Goal: Task Accomplishment & Management: Use online tool/utility

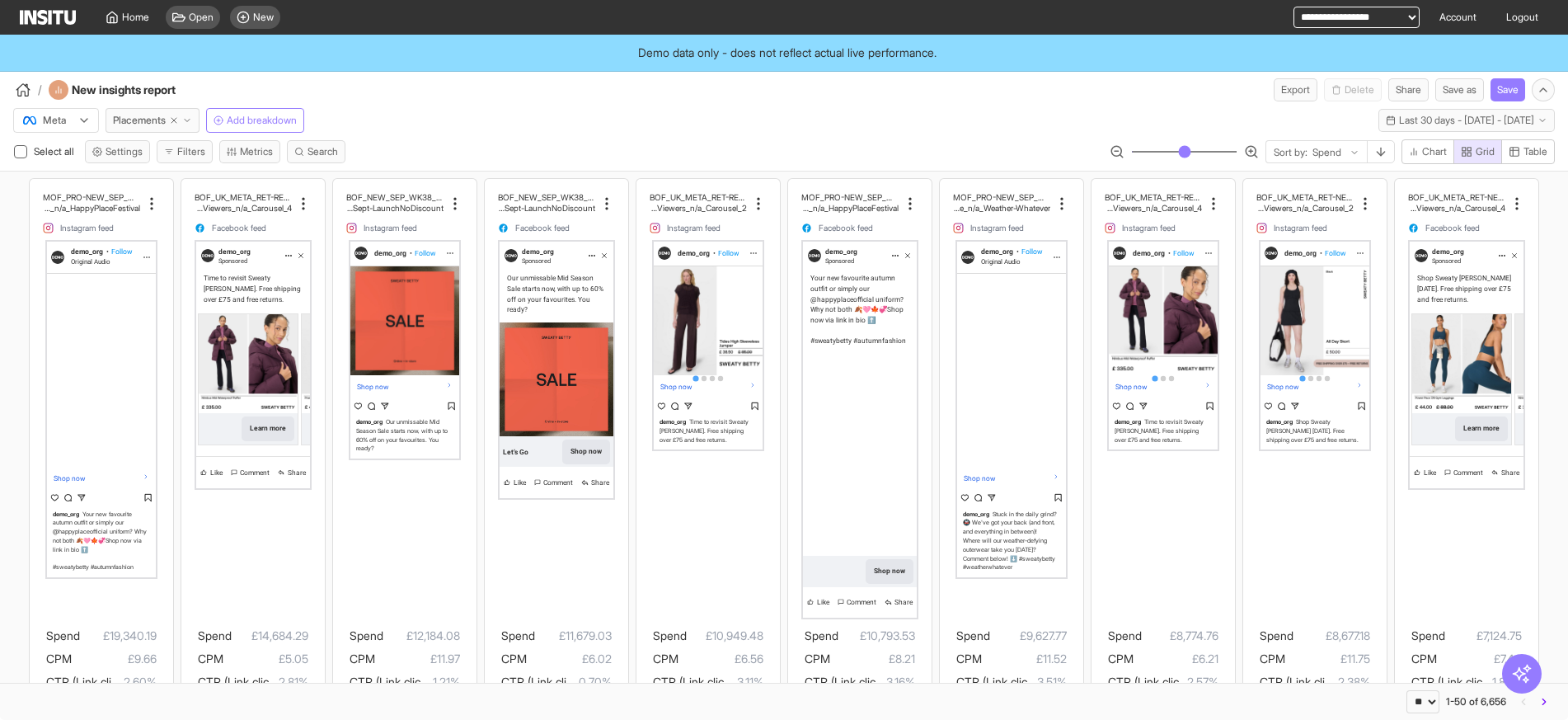
select select "**"
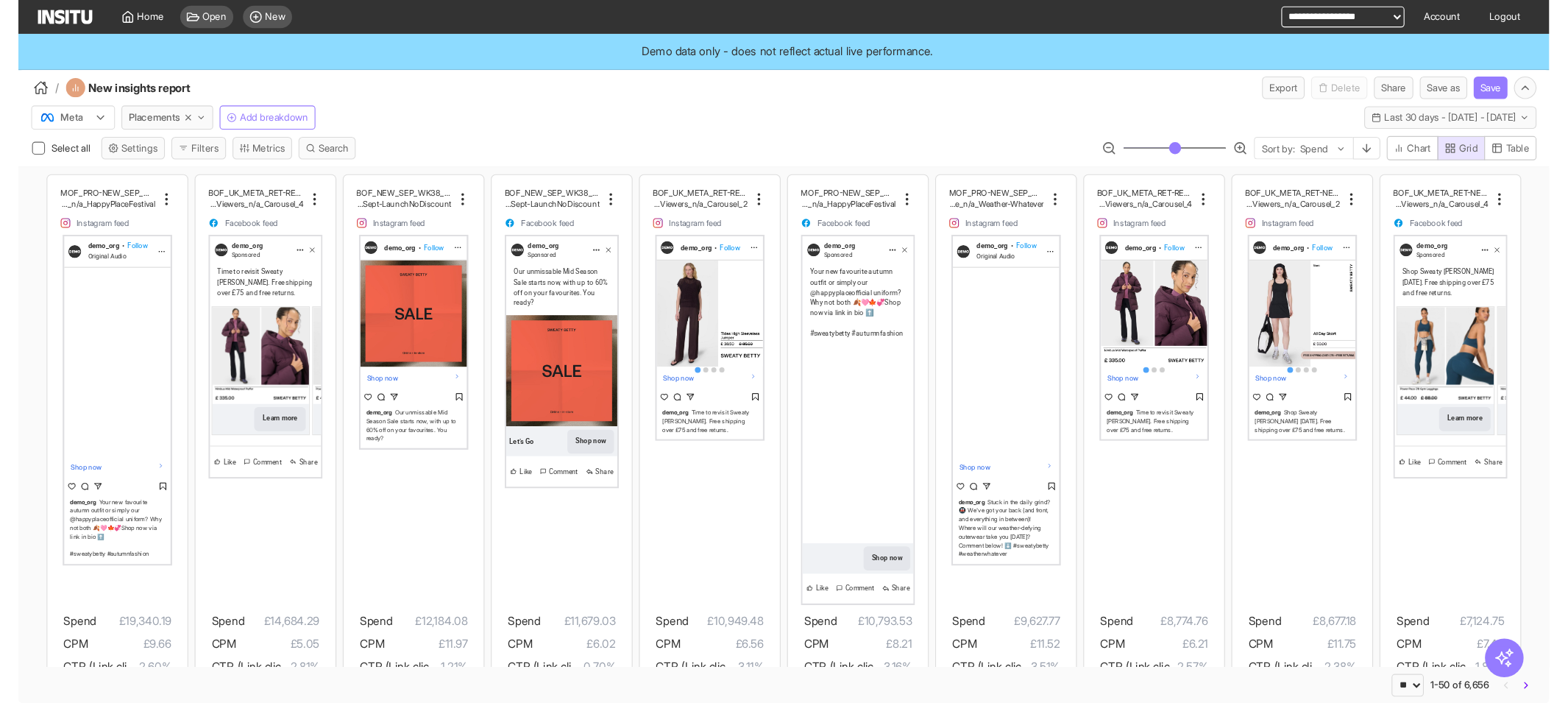
scroll to position [74, 0]
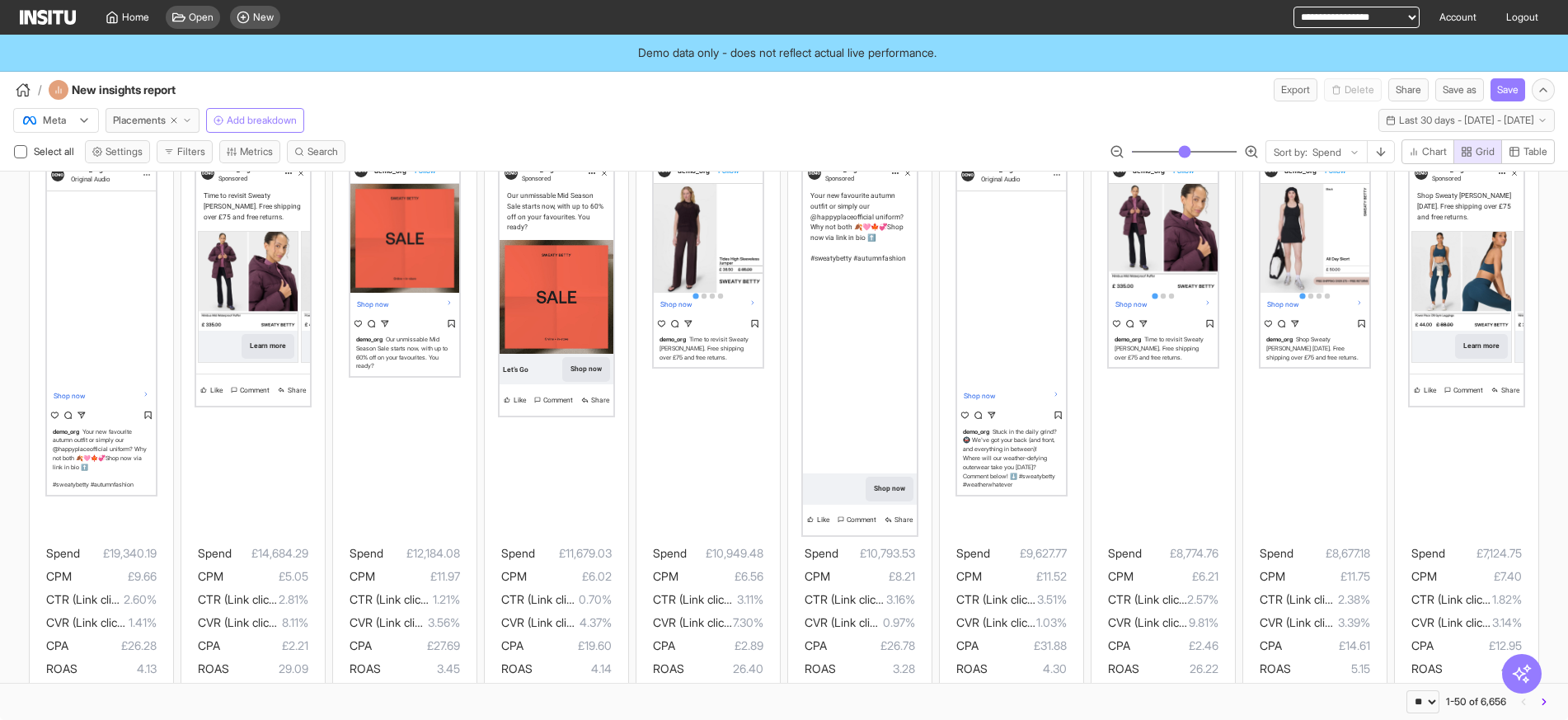
click at [69, 112] on div "Meta" at bounding box center [48, 120] width 53 height 17
click at [38, 190] on div "TikTok" at bounding box center [48, 184] width 48 height 15
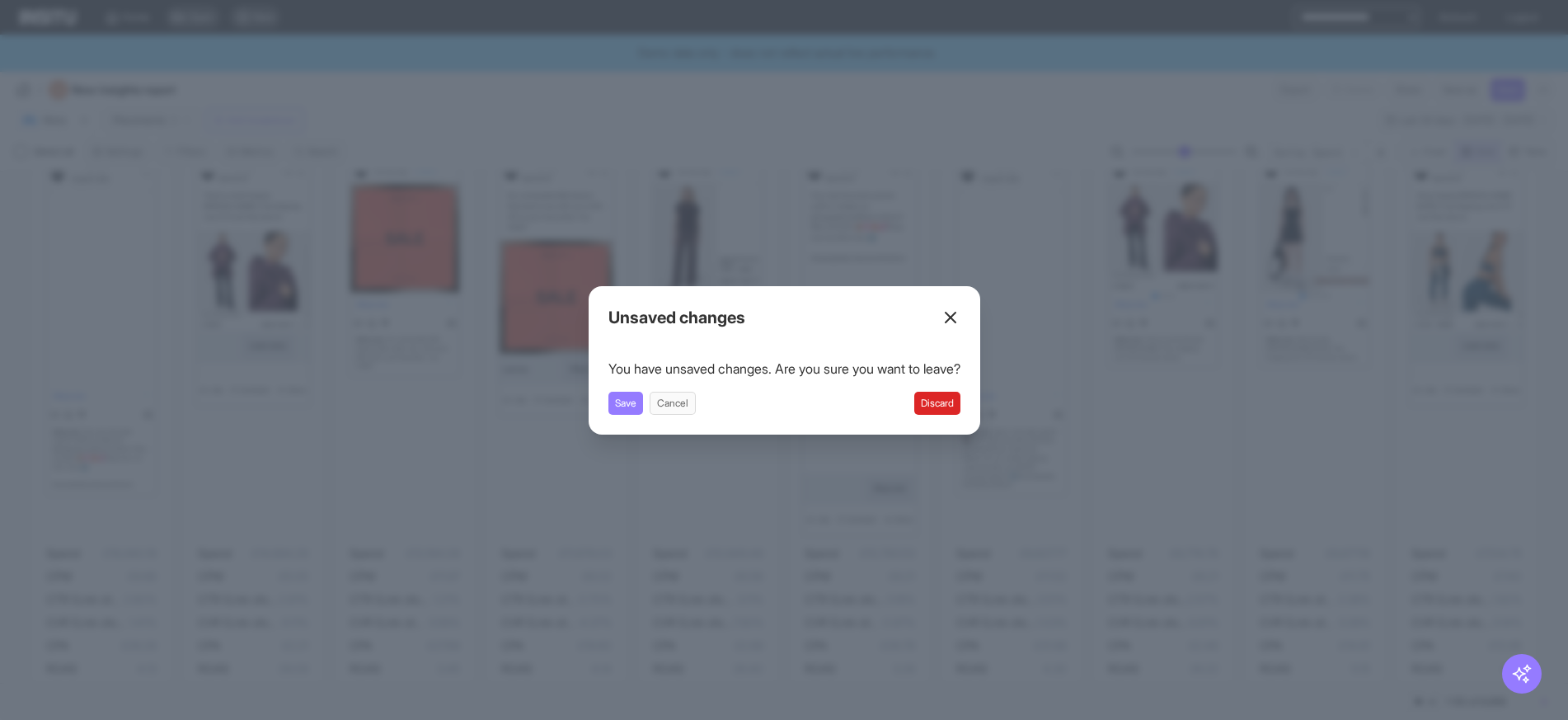
click at [953, 416] on div "Unsaved changes You have unsaved changes. Are you sure you want to leave? Save …" at bounding box center [784, 361] width 392 height 149
click at [954, 408] on button "Discard" at bounding box center [937, 403] width 46 height 23
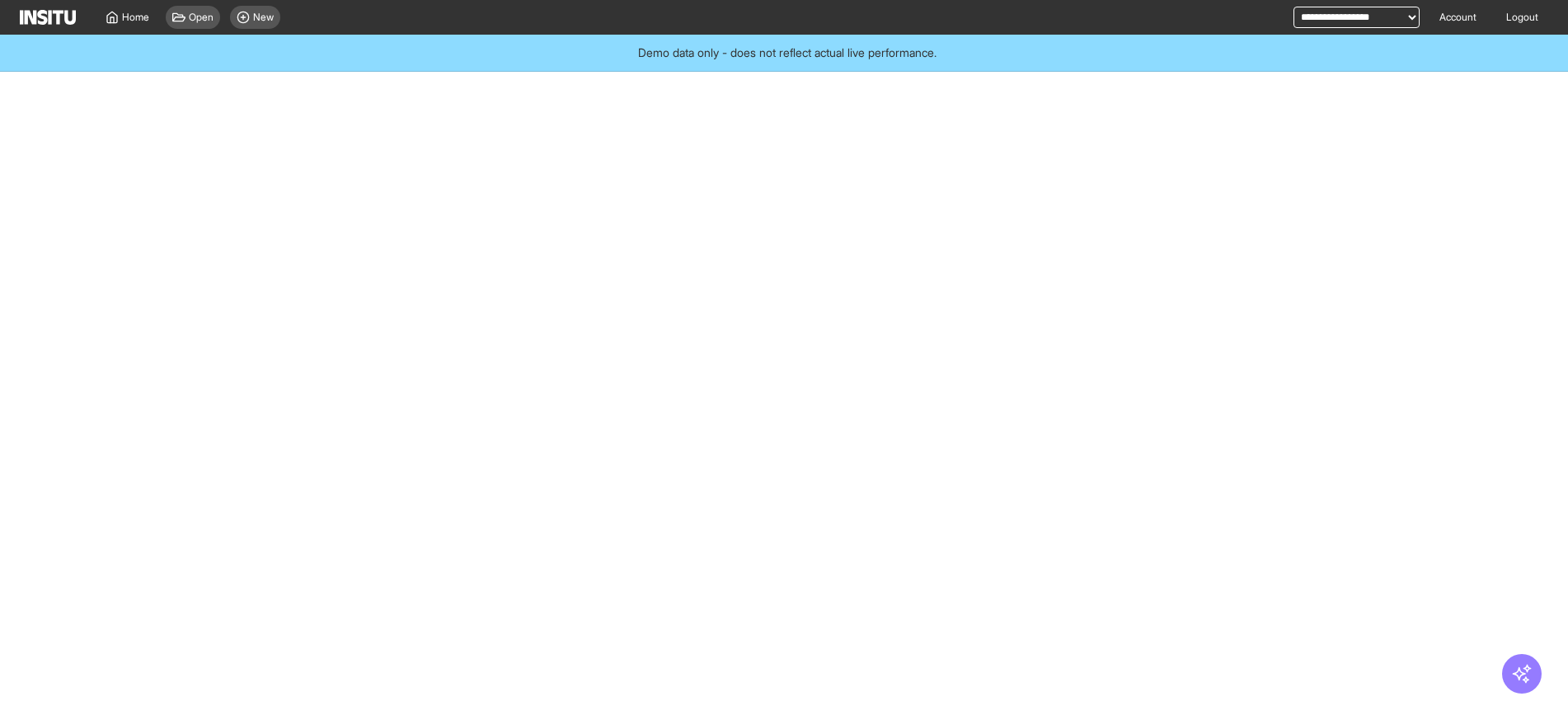
select select "**"
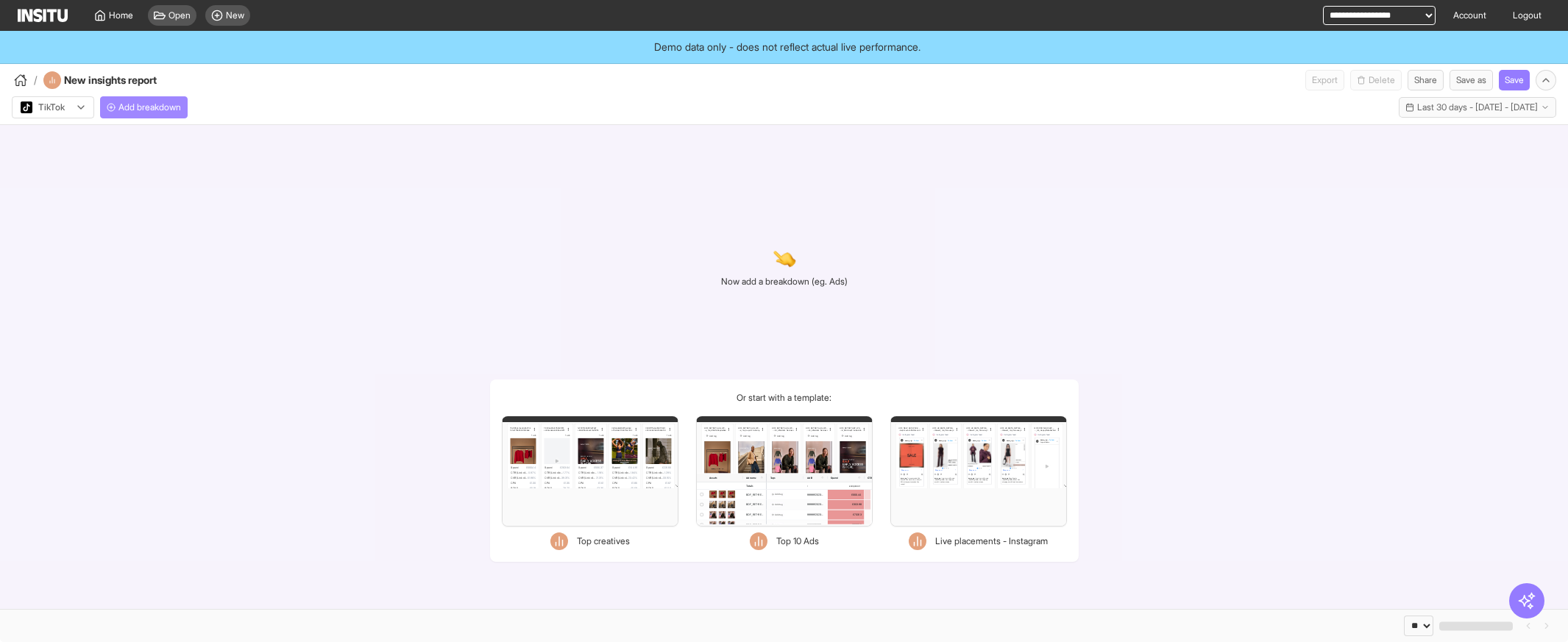
click at [136, 111] on span "Add breakdown" at bounding box center [150, 107] width 63 height 12
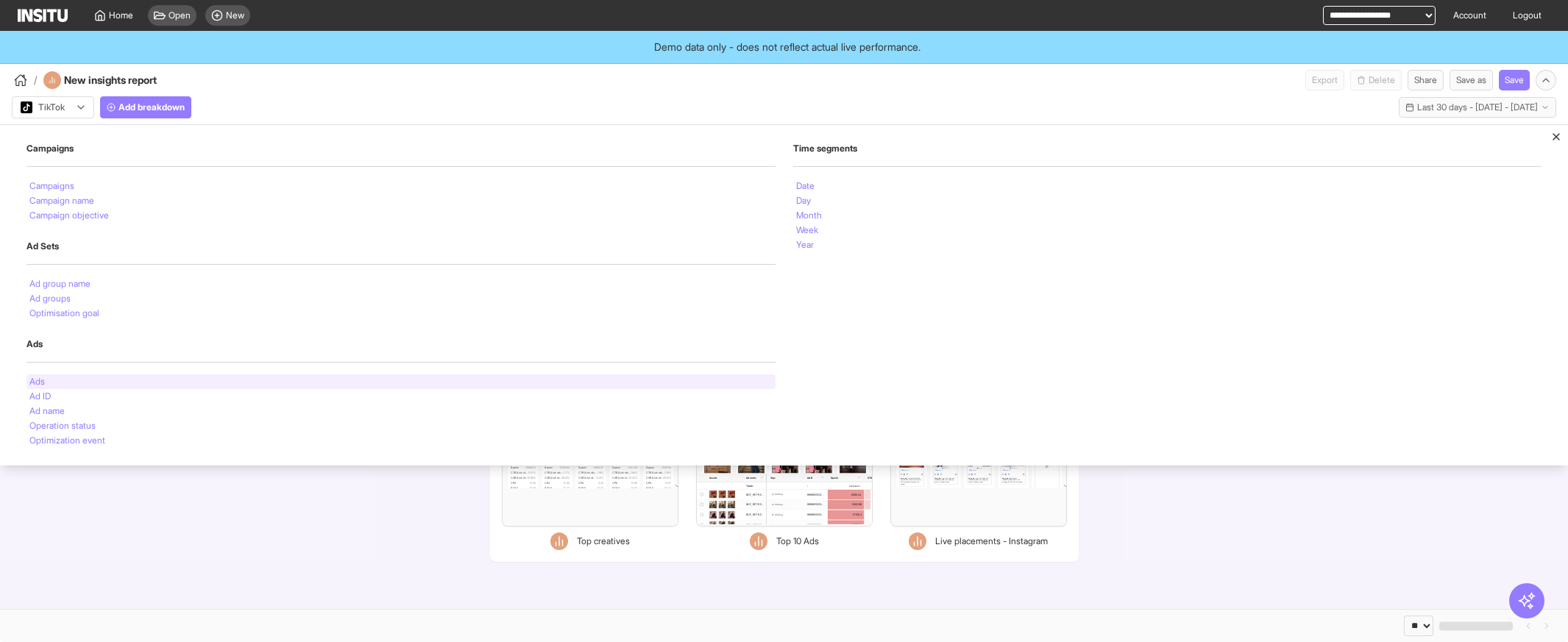
click at [127, 385] on div "Ads" at bounding box center [401, 382] width 749 height 15
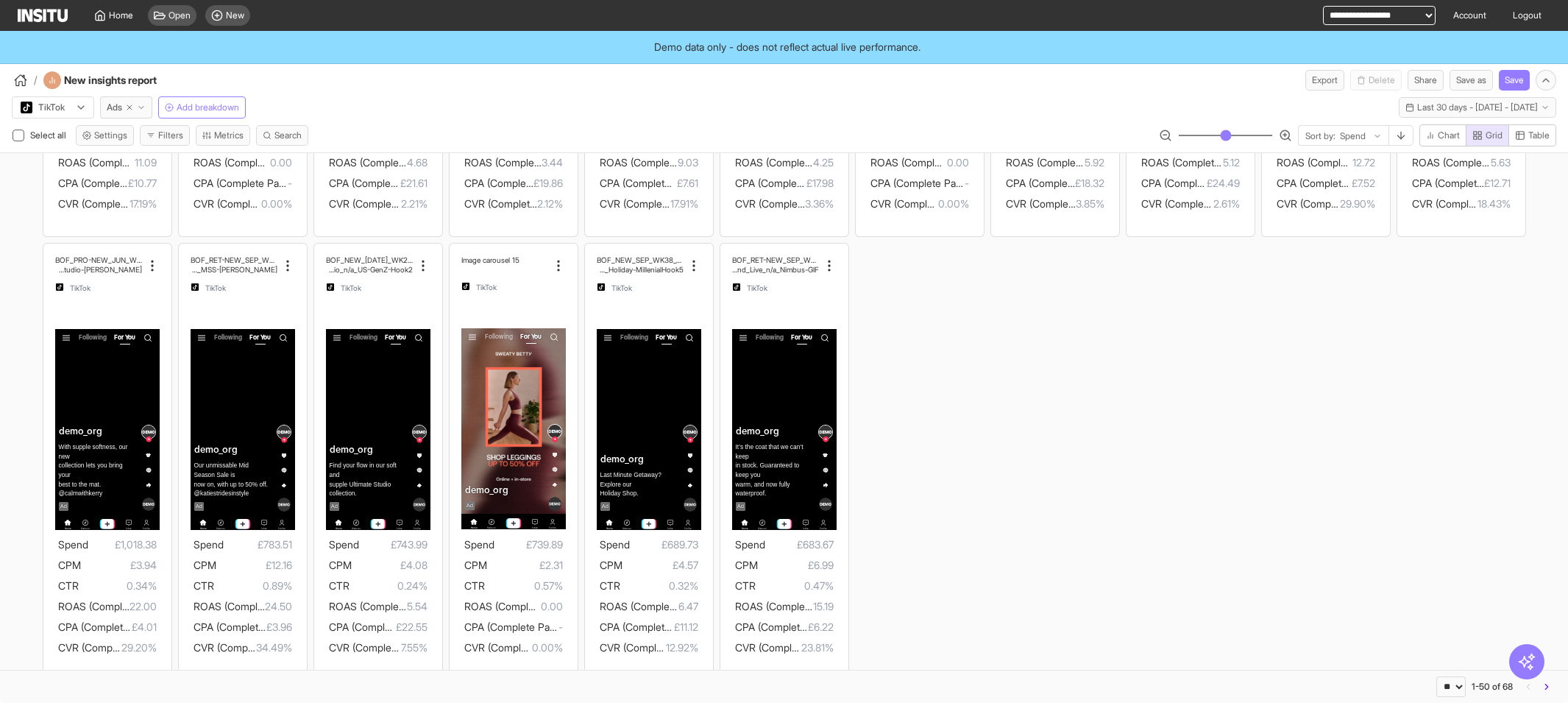
scroll to position [1709, 0]
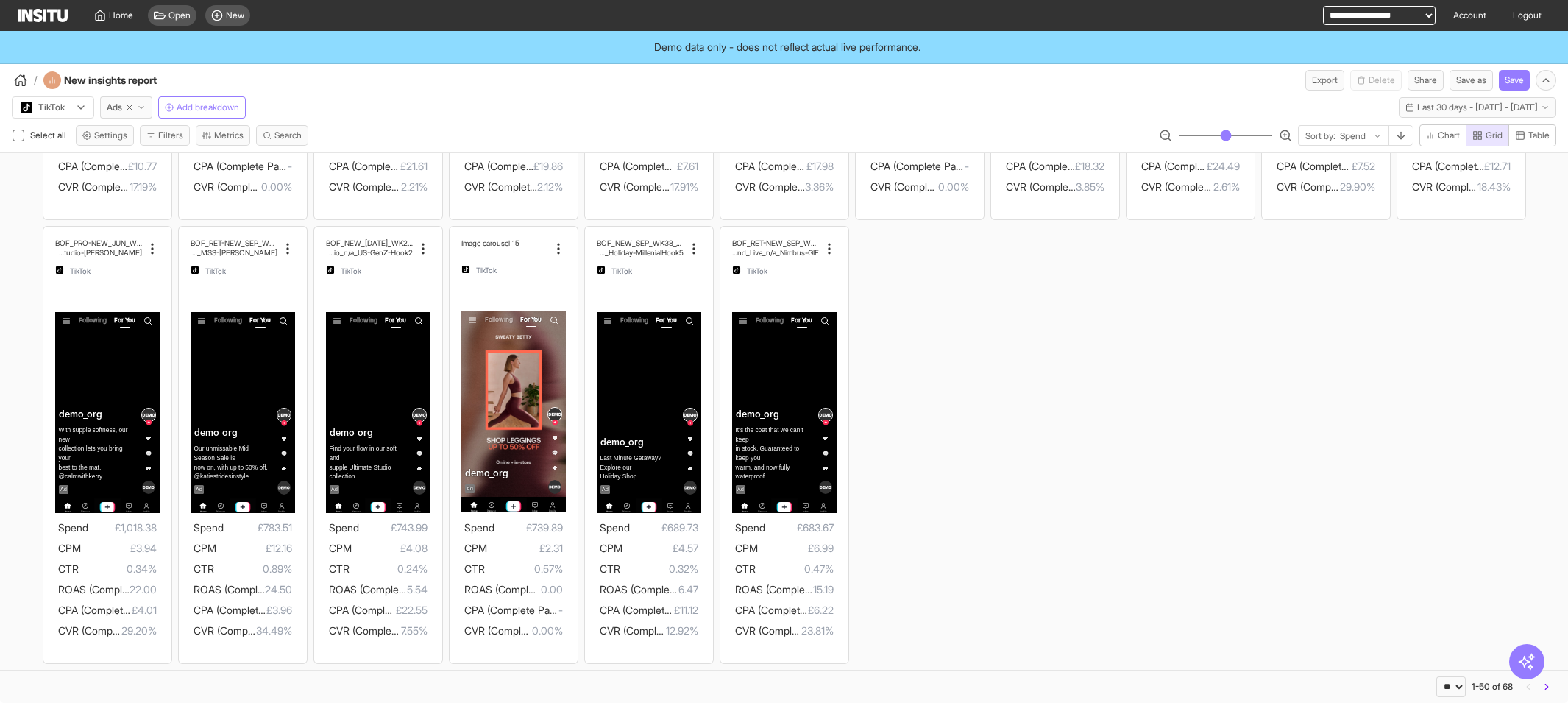
drag, startPoint x: 1207, startPoint y: 40, endPoint x: 1059, endPoint y: 40, distance: 148.0
click at [1059, 40] on div "Demo data only - does not reflect actual live performance." at bounding box center [784, 47] width 1568 height 33
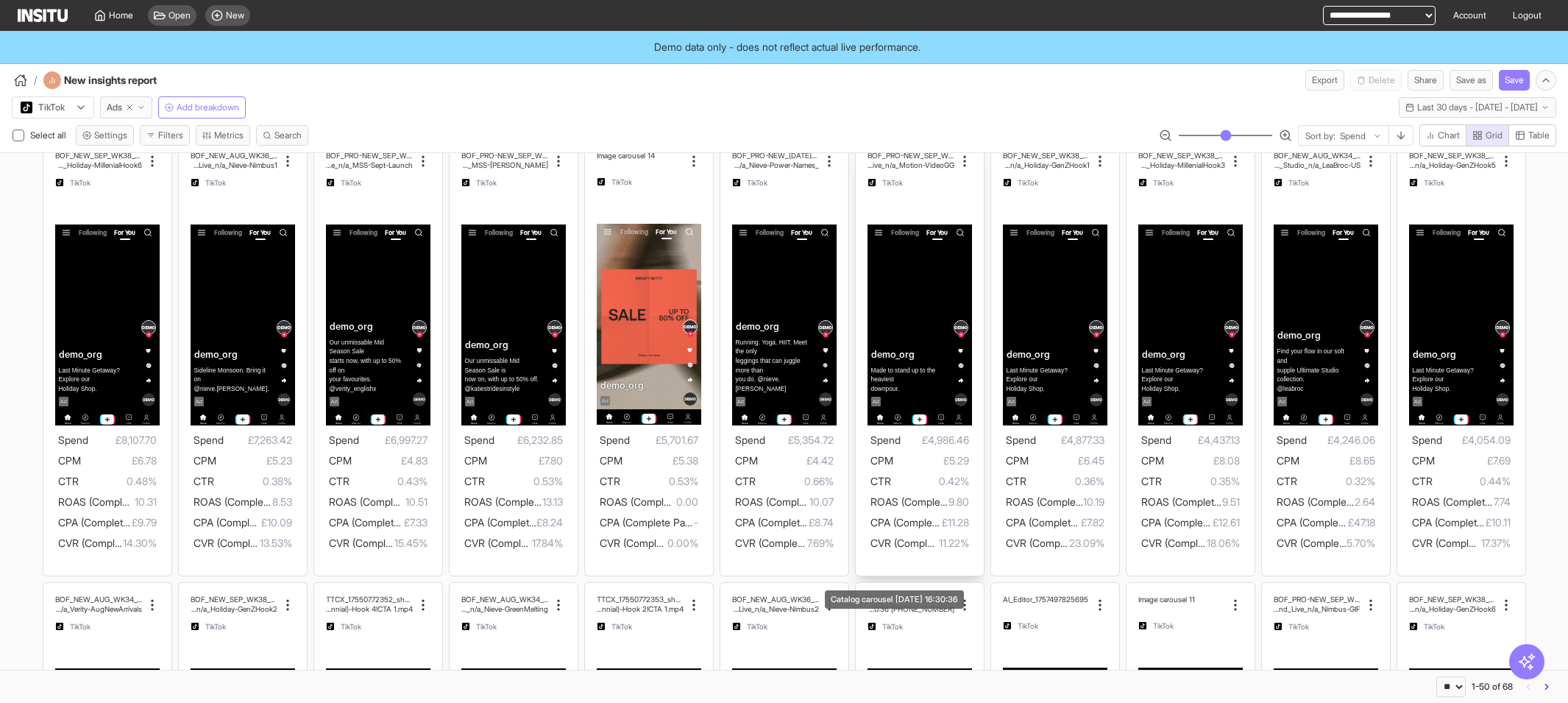
scroll to position [0, 0]
